Goal: Contribute content: Contribute content

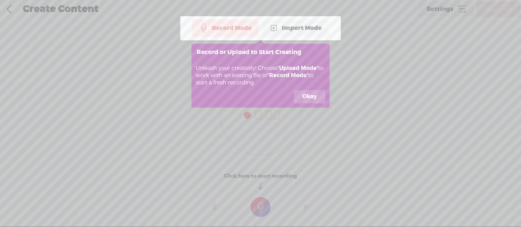
click at [318, 96] on button "Okay" at bounding box center [309, 96] width 31 height 13
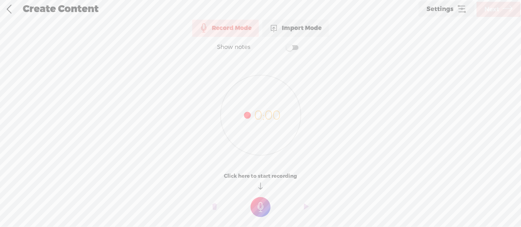
click at [457, 10] on icon at bounding box center [462, 9] width 10 height 10
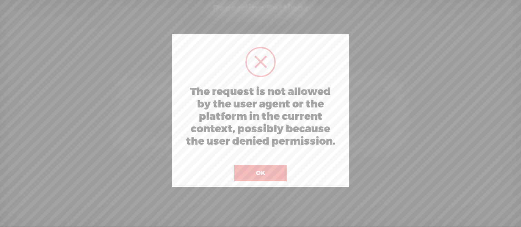
click at [273, 174] on button "OK" at bounding box center [260, 174] width 52 height 16
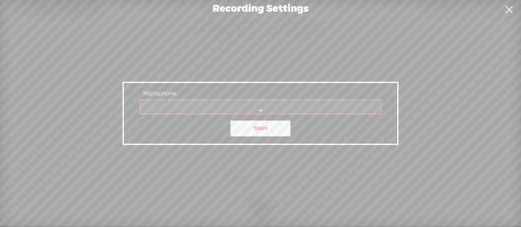
click at [508, 8] on link at bounding box center [508, 9] width 17 height 19
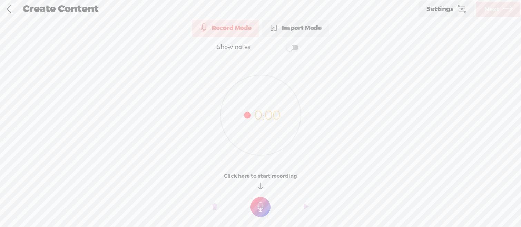
click at [70, 8] on div "Create Content" at bounding box center [218, 9] width 400 height 18
drag, startPoint x: 22, startPoint y: 13, endPoint x: 18, endPoint y: 12, distance: 3.8
click at [22, 13] on div "Create Content" at bounding box center [218, 9] width 400 height 18
click at [16, 12] on link at bounding box center [8, 9] width 17 height 18
click at [321, 28] on div "Import Mode" at bounding box center [295, 28] width 67 height 17
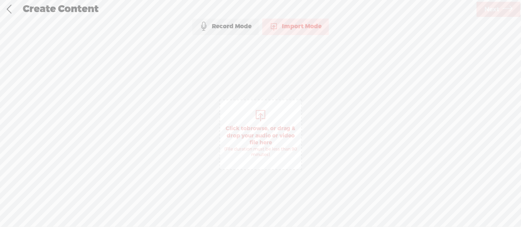
click at [240, 29] on div "Record Mode" at bounding box center [225, 26] width 67 height 17
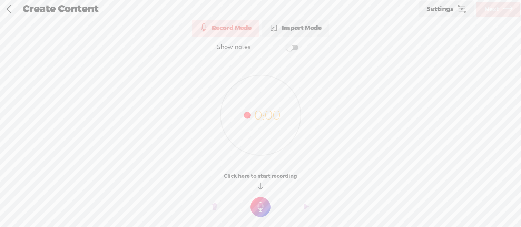
click at [279, 132] on icon at bounding box center [260, 115] width 80 height 80
click at [262, 213] on t at bounding box center [260, 207] width 20 height 20
click at [264, 209] on t at bounding box center [260, 212] width 20 height 20
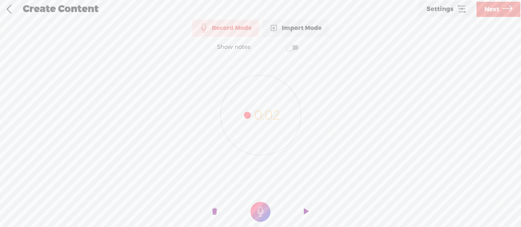
click at [305, 209] on t at bounding box center [306, 212] width 5 height 21
click at [304, 215] on o at bounding box center [307, 212] width 28 height 21
click at [497, 14] on span "Next" at bounding box center [491, 10] width 15 height 18
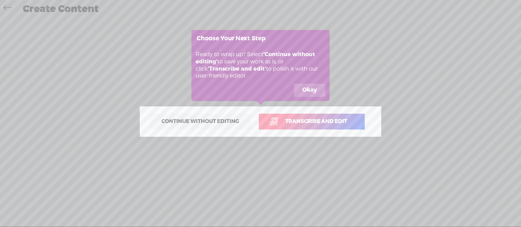
click at [320, 85] on button "Okay" at bounding box center [309, 90] width 31 height 13
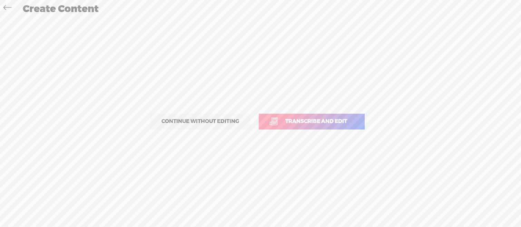
click at [277, 121] on link "Transcribe and edit" at bounding box center [312, 122] width 106 height 16
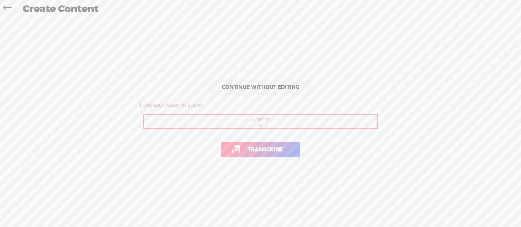
click at [270, 149] on span "Transcribe" at bounding box center [264, 150] width 49 height 8
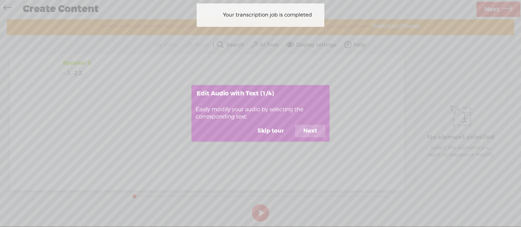
click at [278, 133] on button "Skip tour" at bounding box center [270, 131] width 43 height 13
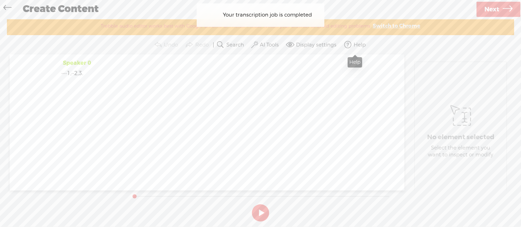
click at [358, 55] on div "Speaker 0 · · · · 1, · · 2, 3." at bounding box center [207, 123] width 395 height 136
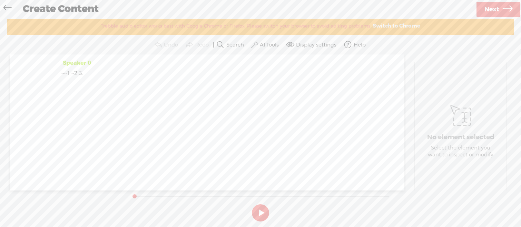
click at [483, 13] on link "Next" at bounding box center [498, 9] width 44 height 15
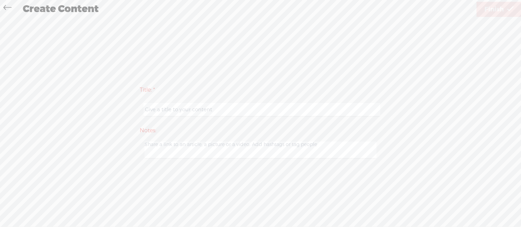
click at [237, 112] on input "text" at bounding box center [262, 109] width 236 height 13
type input "1"
click at [506, 6] on link "Finish" at bounding box center [498, 9] width 45 height 15
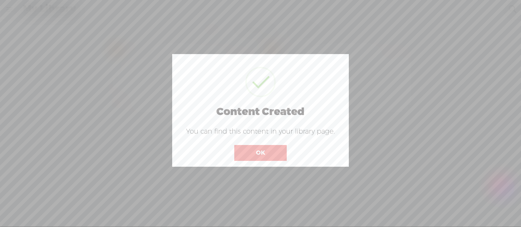
click at [271, 150] on button "OK" at bounding box center [260, 153] width 52 height 16
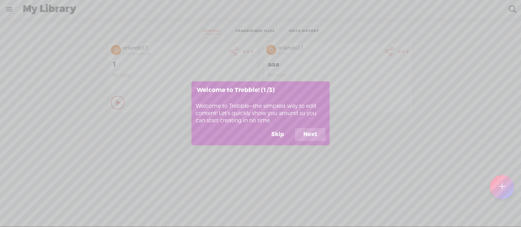
click at [282, 135] on button "Skip" at bounding box center [277, 134] width 29 height 13
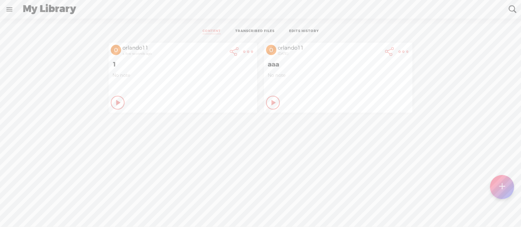
click at [12, 11] on link at bounding box center [9, 9] width 18 height 18
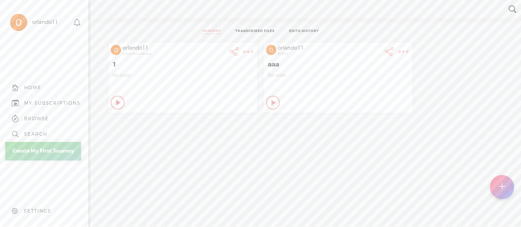
click at [42, 106] on div "MY SUBSCRIPTIONS" at bounding box center [52, 103] width 56 height 6
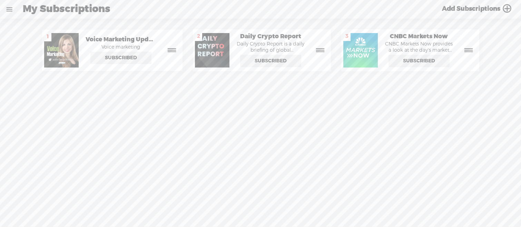
click at [8, 8] on link at bounding box center [9, 9] width 18 height 18
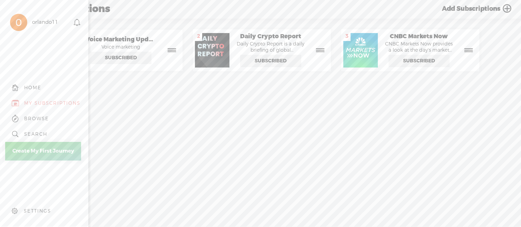
click at [32, 91] on div "HOME" at bounding box center [44, 88] width 78 height 16
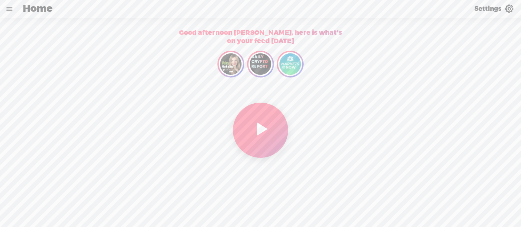
click at [12, 9] on link at bounding box center [9, 9] width 18 height 18
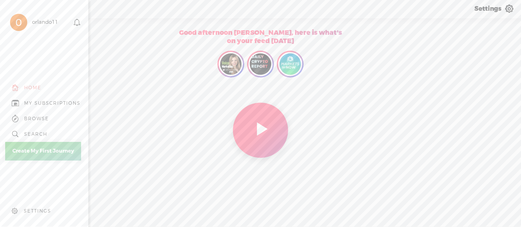
click at [31, 206] on div "SETTINGS" at bounding box center [45, 211] width 81 height 21
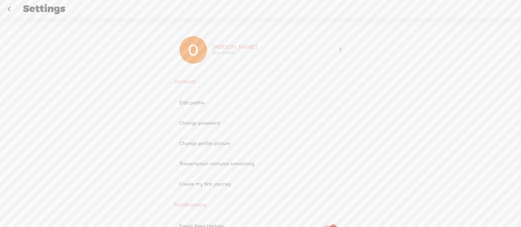
click at [216, 166] on div "Transcription minutes remaining" at bounding box center [260, 164] width 162 height 6
click at [215, 165] on div "Transcription minutes remaining" at bounding box center [260, 164] width 162 height 6
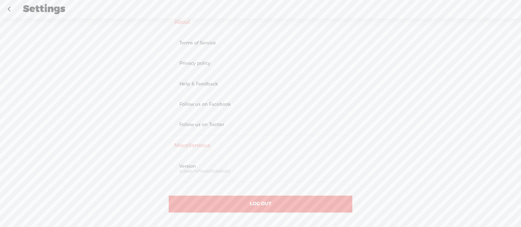
scroll to position [301, 0]
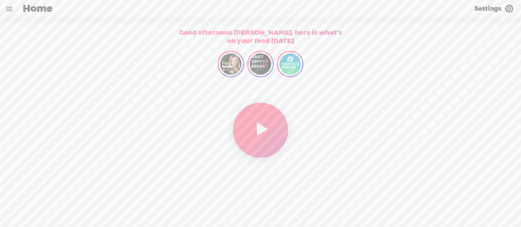
click at [12, 13] on link at bounding box center [9, 9] width 18 height 18
